Goal: Task Accomplishment & Management: Manage account settings

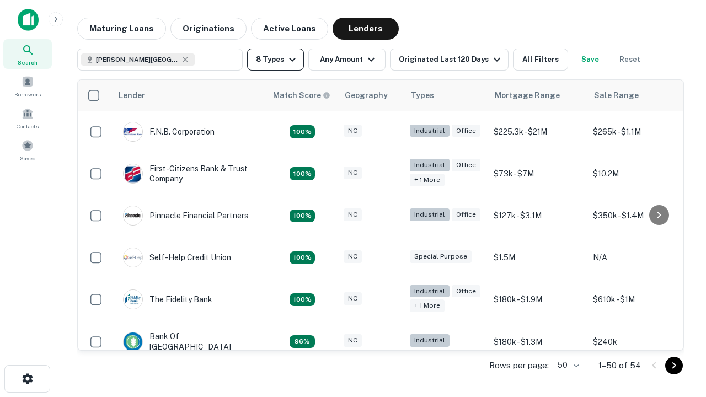
click at [275, 60] on button "8 Types" at bounding box center [275, 60] width 57 height 22
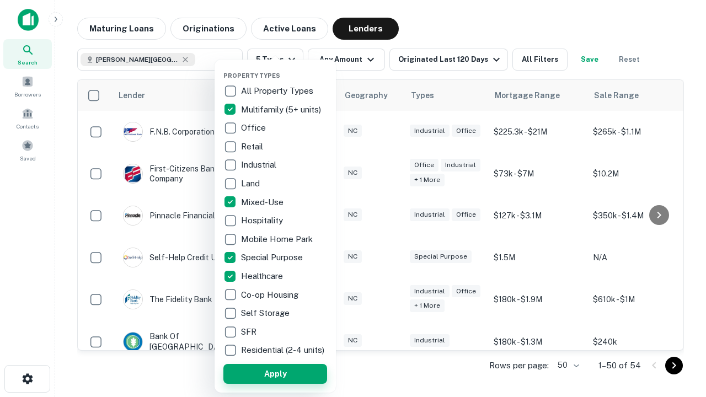
click at [275, 373] on button "Apply" at bounding box center [275, 374] width 104 height 20
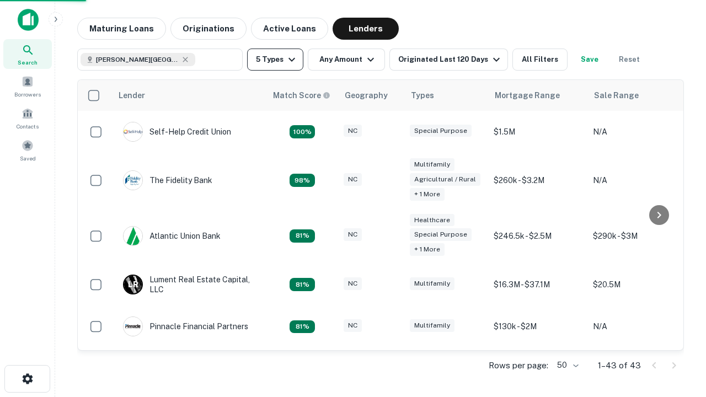
click at [275, 60] on button "5 Types" at bounding box center [275, 60] width 56 height 22
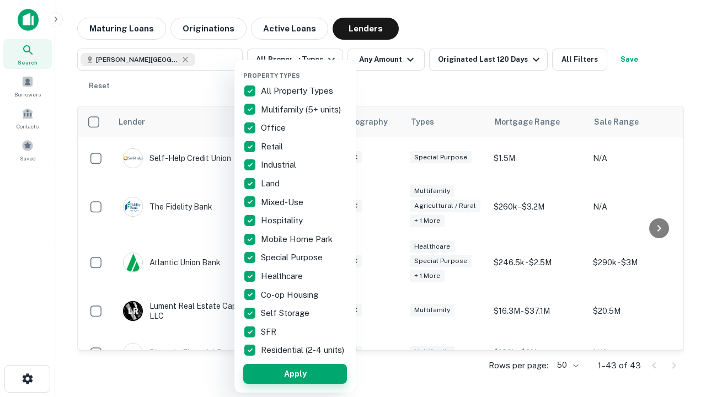
click at [295, 373] on button "Apply" at bounding box center [295, 374] width 104 height 20
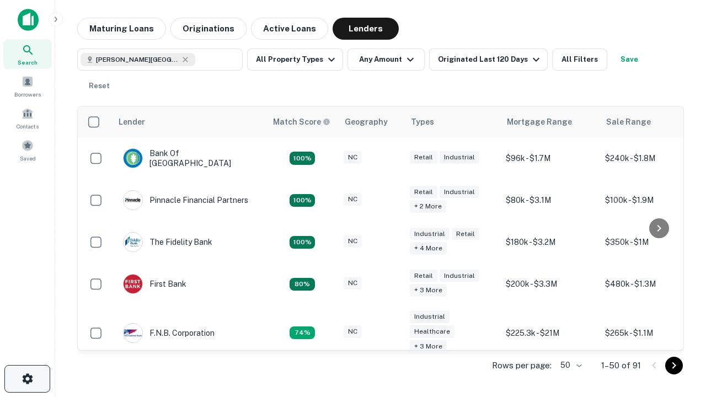
click at [27, 379] on icon "button" at bounding box center [27, 378] width 13 height 13
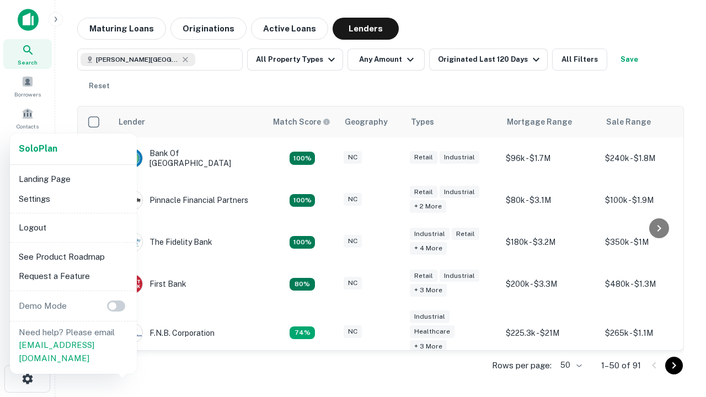
click at [73, 227] on li "Logout" at bounding box center [73, 228] width 118 height 20
